Goal: Browse casually

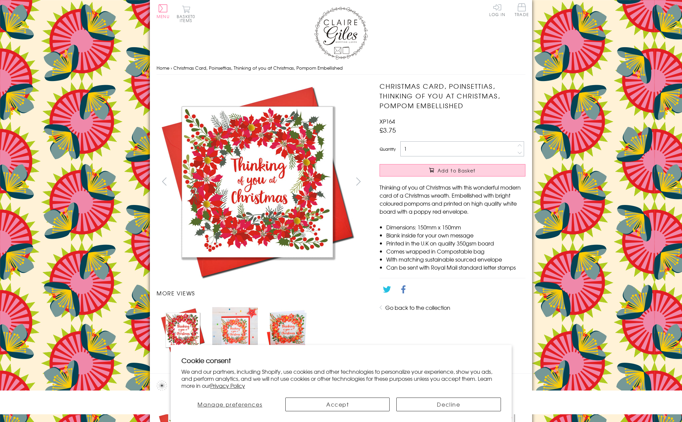
scroll to position [270, 0]
